Goal: Transaction & Acquisition: Obtain resource

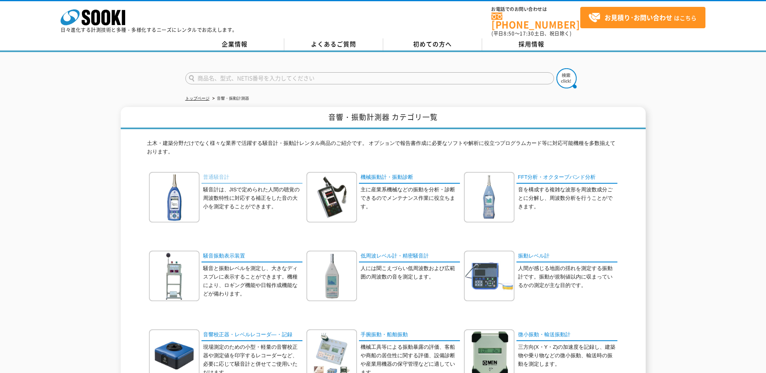
click at [219, 175] on link "普通騒音計" at bounding box center [252, 178] width 101 height 12
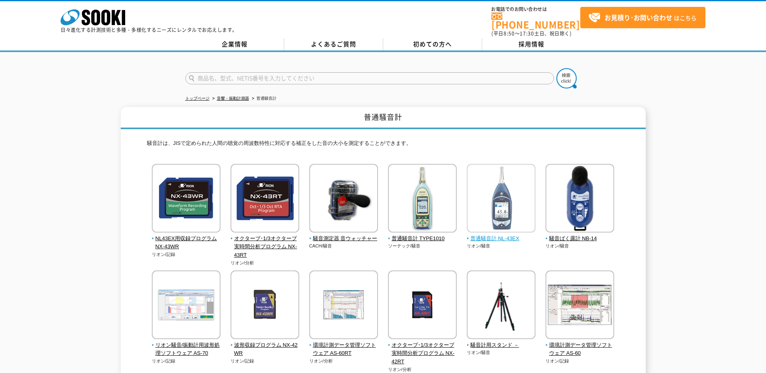
click at [497, 235] on span "普通騒音計 NL-43EX" at bounding box center [501, 239] width 69 height 8
